Goal: Task Accomplishment & Management: Use online tool/utility

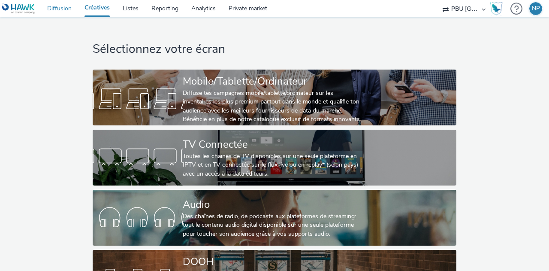
click at [64, 9] on link "Diffusion" at bounding box center [59, 8] width 37 height 17
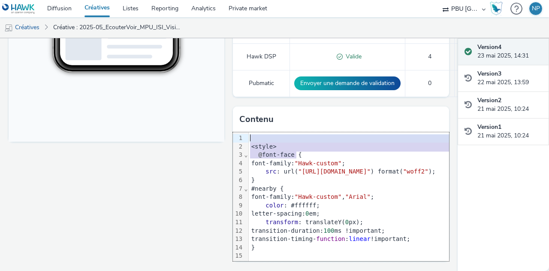
drag, startPoint x: 442, startPoint y: 158, endPoint x: 440, endPoint y: 127, distance: 30.5
click at [440, 127] on div "Contenu 99 1 2 3 4 5 6 7 8 9 10 11 12 13 14 15 16 17 18 19 20 21 22 23 24 25 26…" at bounding box center [341, 183] width 216 height 155
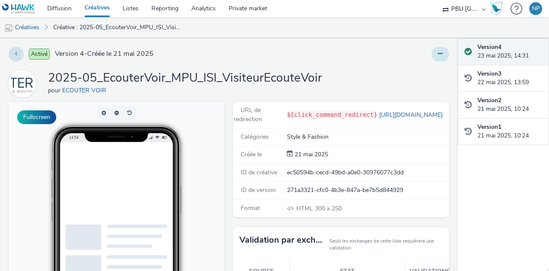
click at [438, 56] on icon at bounding box center [440, 54] width 5 height 6
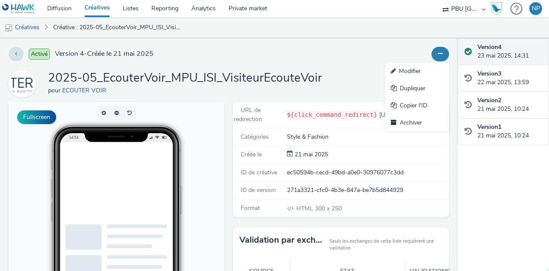
click at [411, 73] on link "Modifier" at bounding box center [417, 71] width 64 height 17
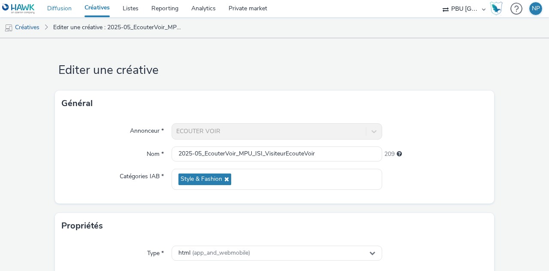
click at [68, 11] on link "Diffusion" at bounding box center [59, 8] width 37 height 17
